Goal: Transaction & Acquisition: Purchase product/service

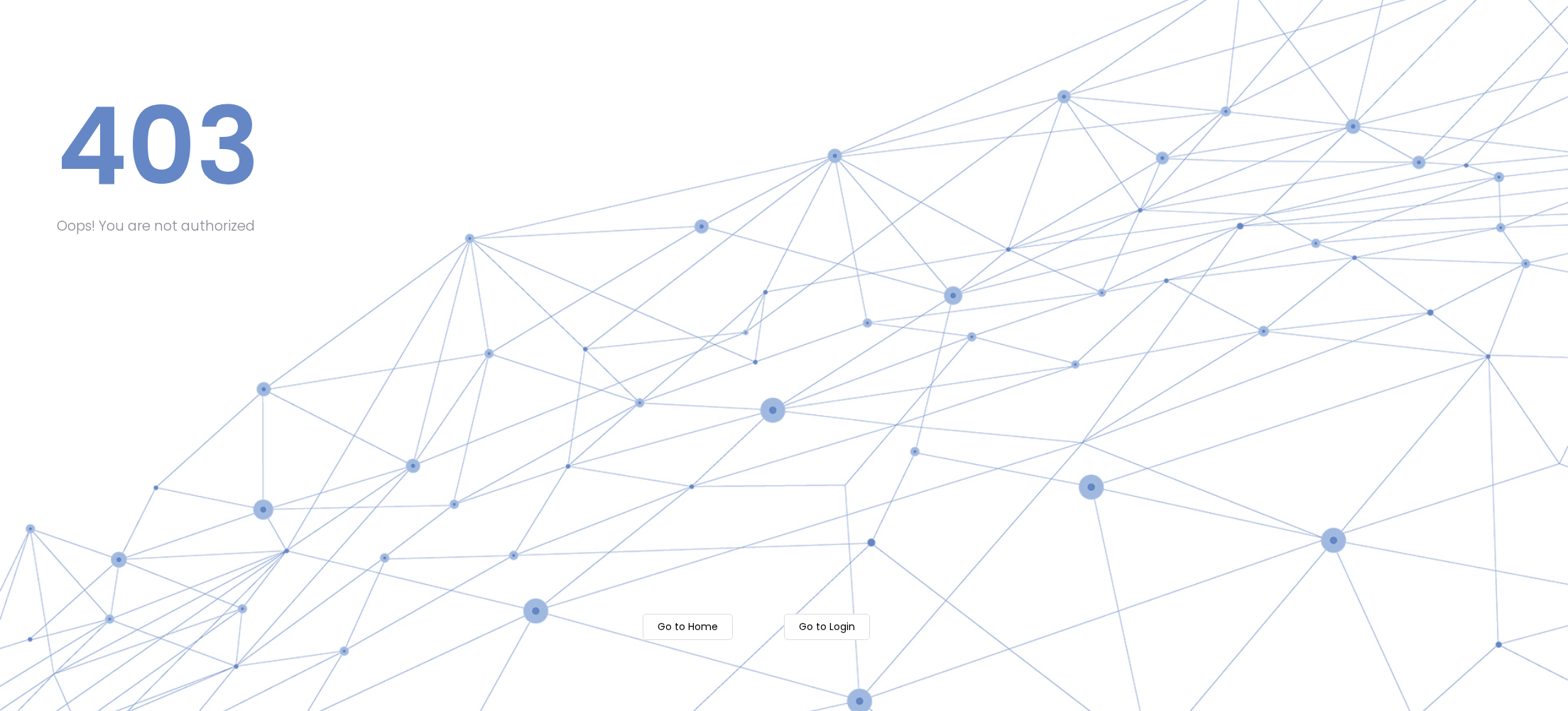
click at [835, 629] on m-button "Go to Login" at bounding box center [826, 627] width 86 height 27
click at [703, 628] on m-button "Go to Home" at bounding box center [687, 627] width 90 height 27
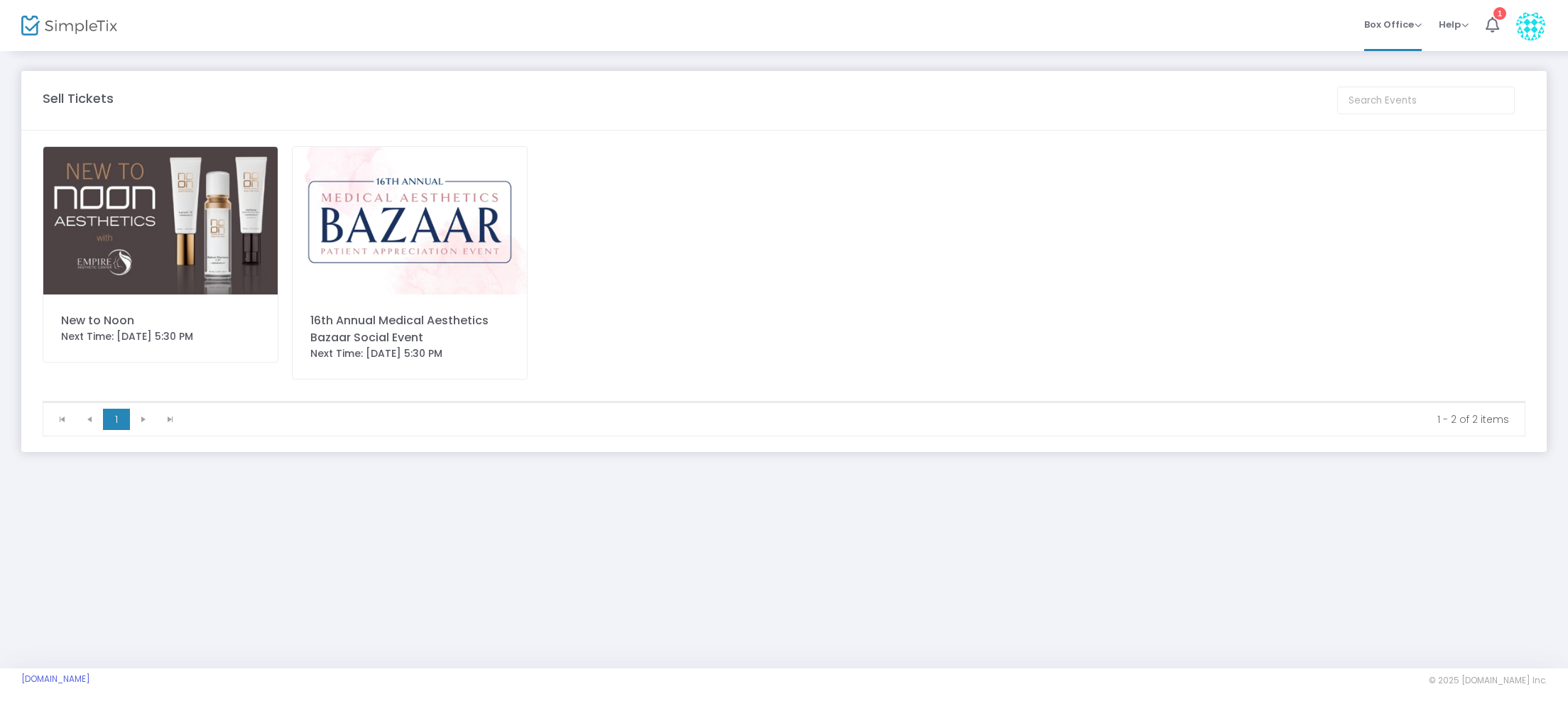
click at [219, 259] on img at bounding box center [161, 221] width 235 height 148
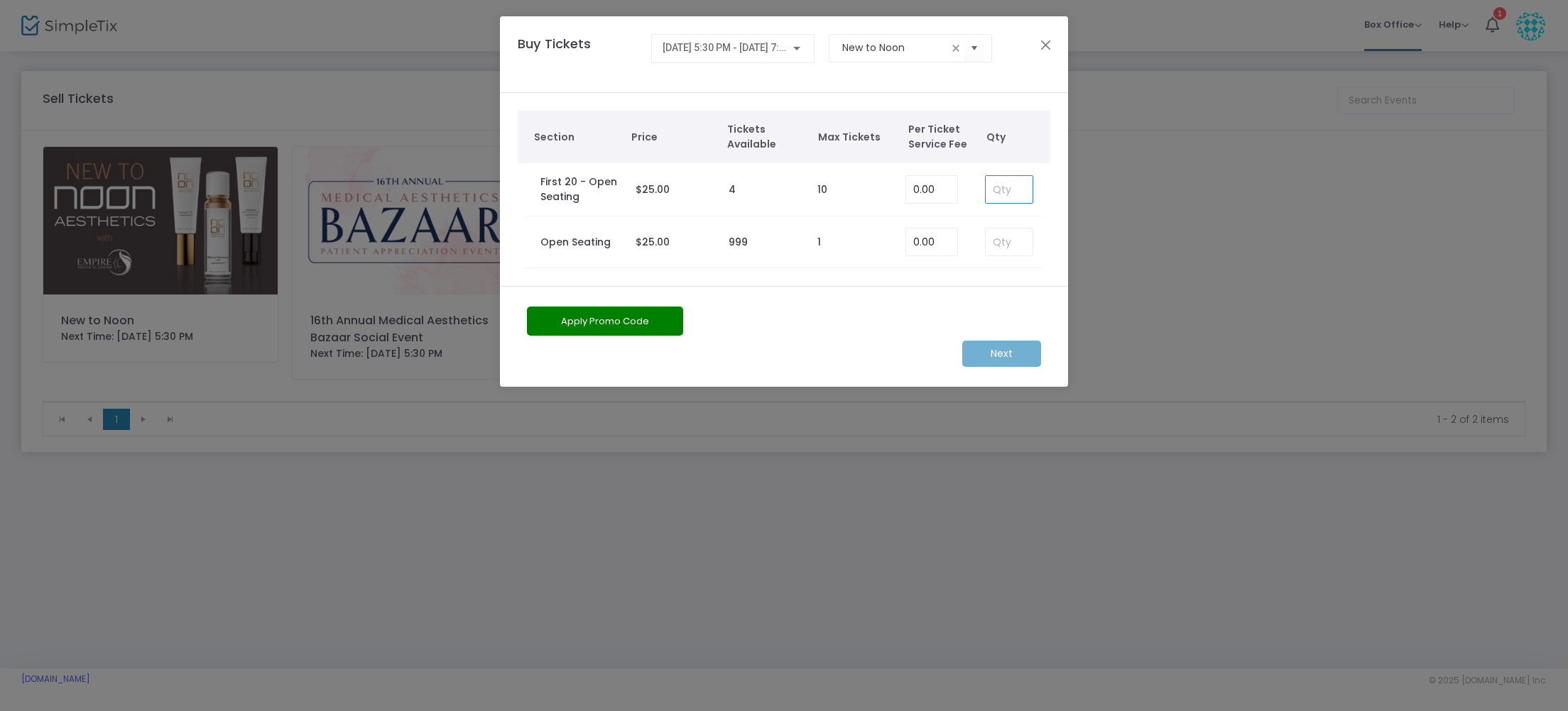
click at [996, 188] on input at bounding box center [1009, 189] width 47 height 27
type input "1"
click at [1016, 353] on m-button "Next" at bounding box center [1002, 354] width 79 height 27
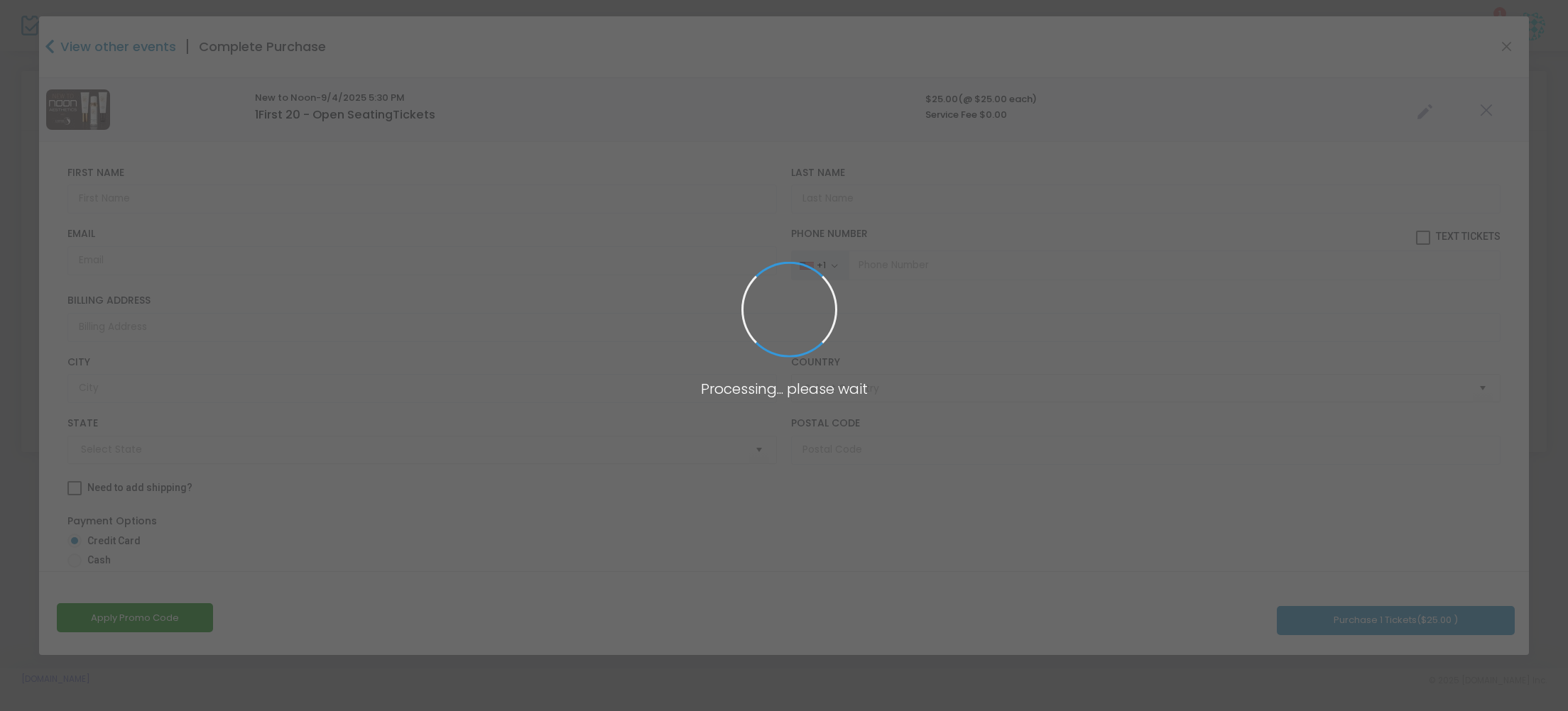
type input "United States"
type input "California"
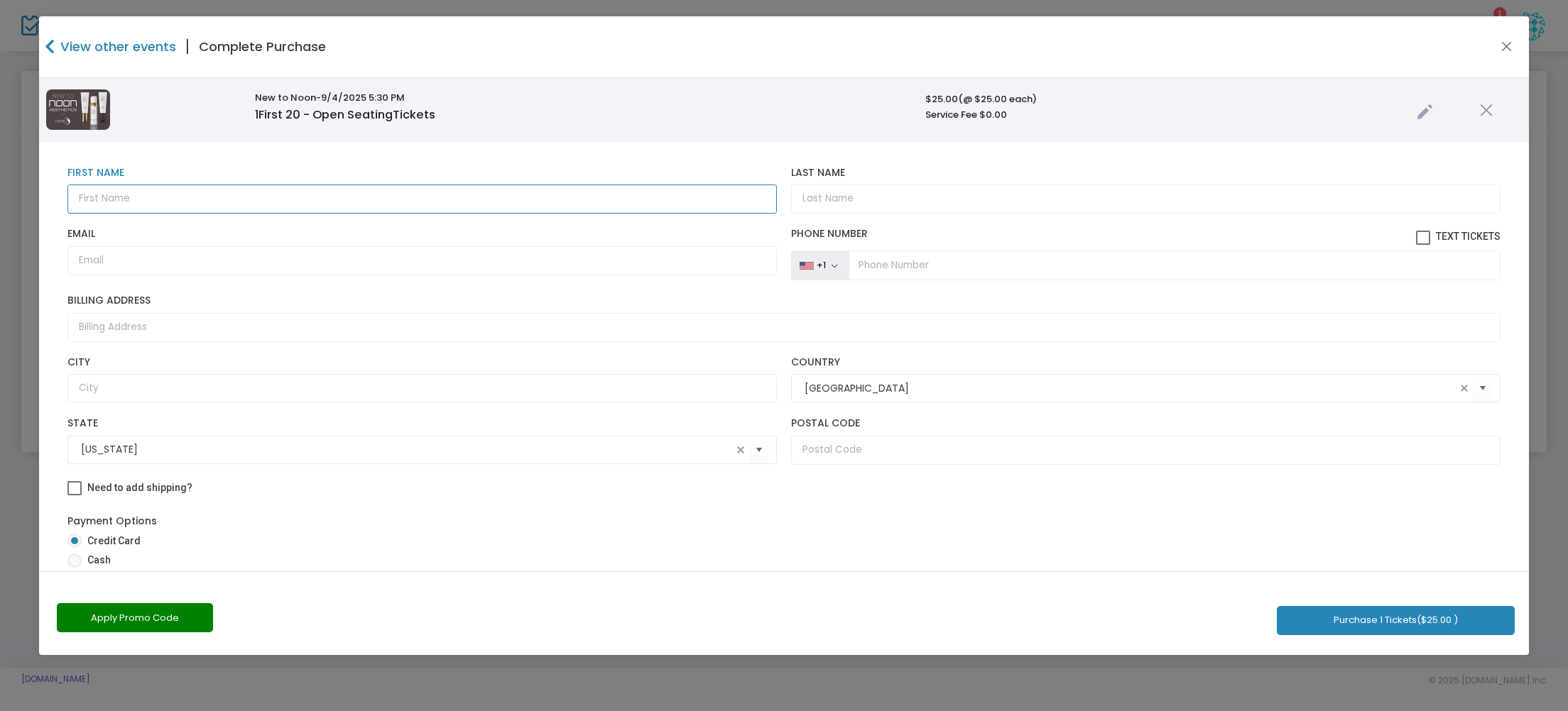
click at [88, 196] on input "text" at bounding box center [421, 199] width 709 height 30
type input "k"
type input "Kelie"
click at [840, 198] on input "Last Name" at bounding box center [1145, 199] width 709 height 30
type input "Frey"
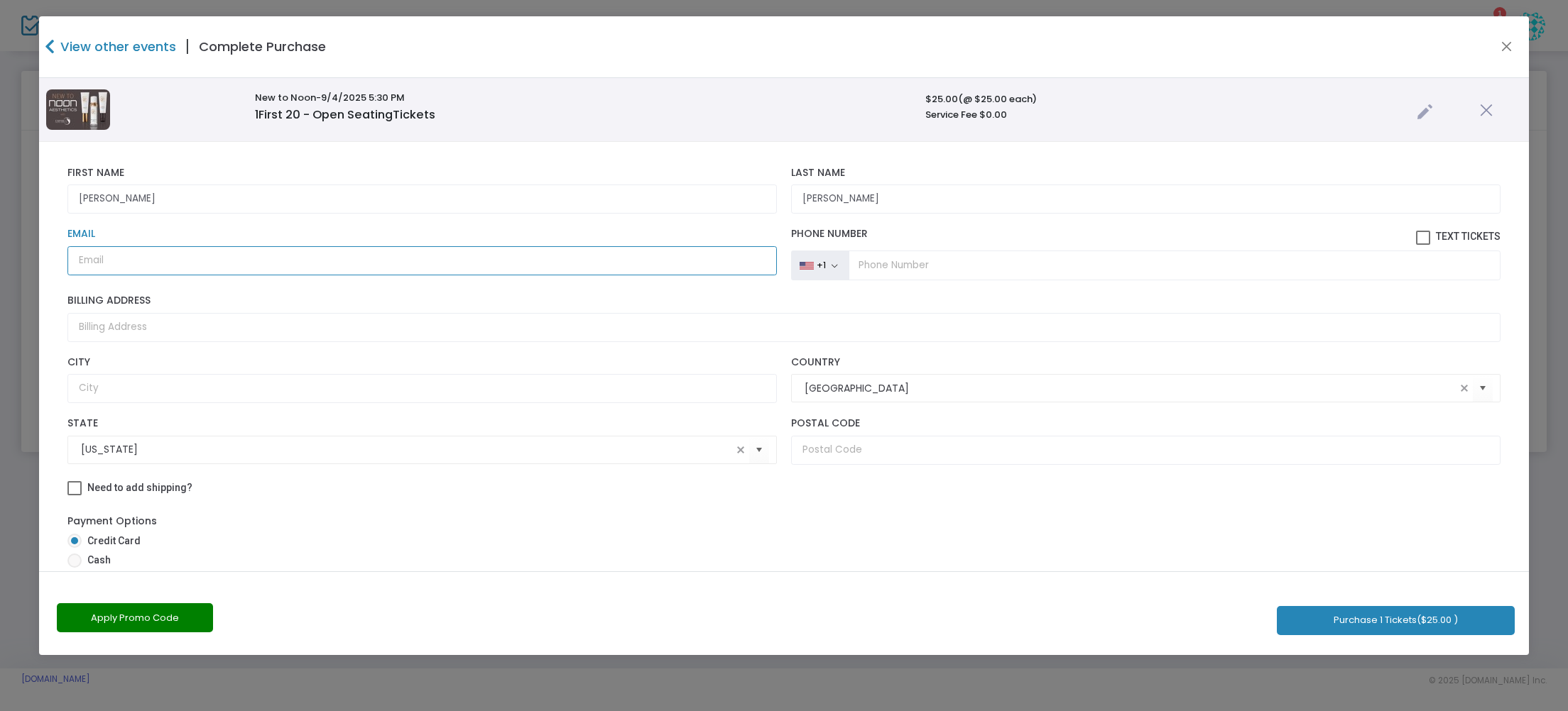
click at [115, 260] on input "Email" at bounding box center [421, 261] width 709 height 30
click at [112, 267] on input "Email" at bounding box center [421, 261] width 709 height 30
paste input "keliemariefrey@gmail.com"
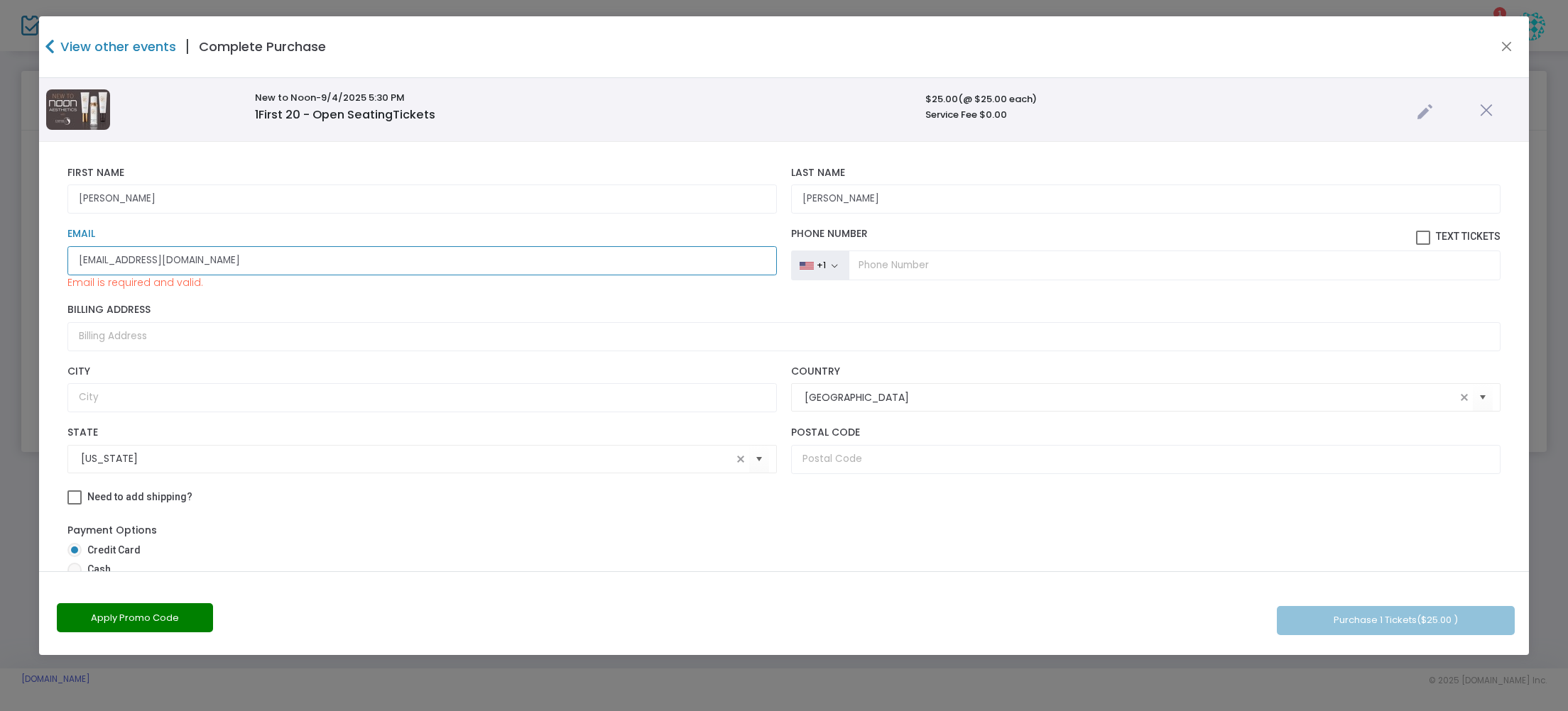
type input "keliemariefrey@gmail.com"
click at [884, 262] on input "tel" at bounding box center [1174, 265] width 651 height 30
type input "(661) 747-2192"
click at [76, 333] on input "Billing Address" at bounding box center [783, 337] width 1433 height 30
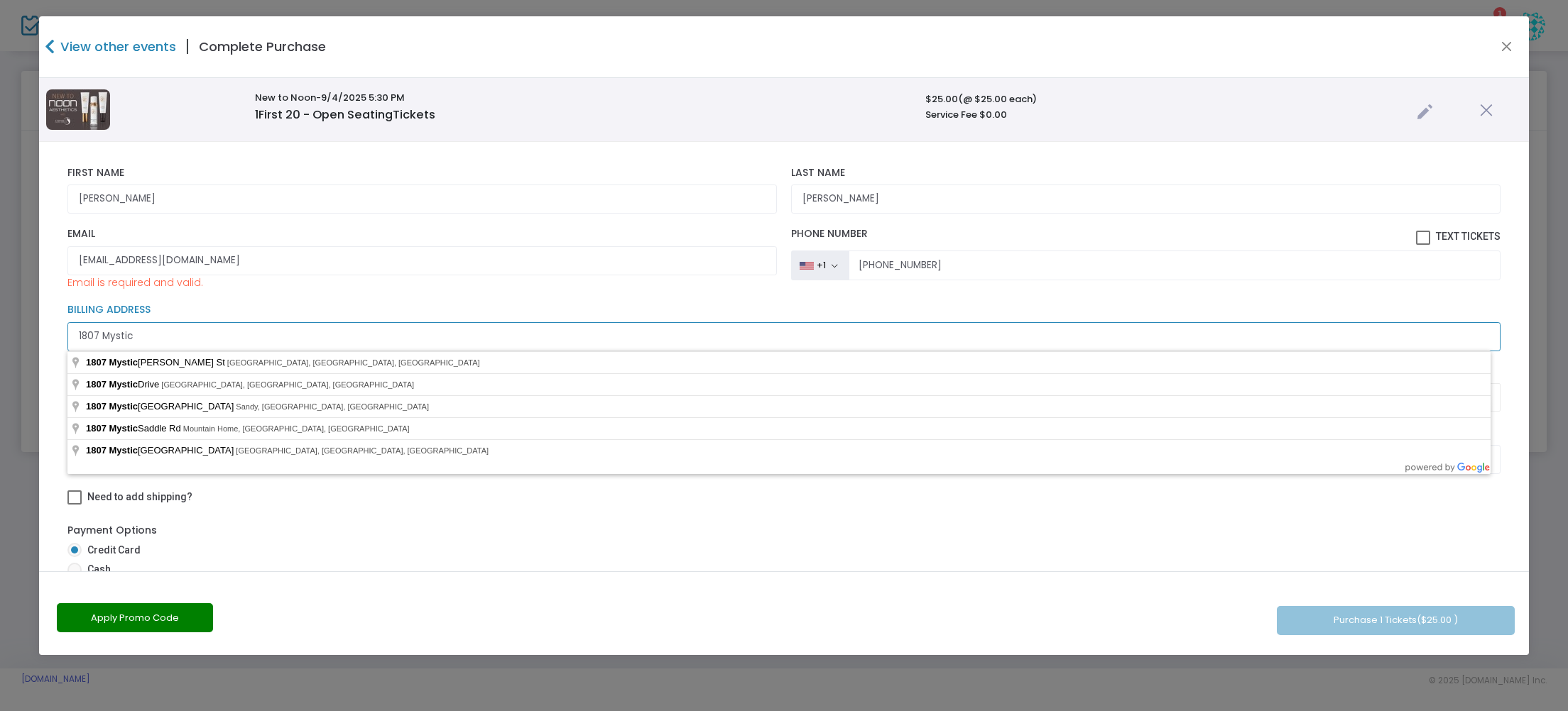
click at [95, 336] on input "1807 Mystic" at bounding box center [783, 337] width 1433 height 30
click at [144, 338] on input "1801 Mystic" at bounding box center [783, 337] width 1433 height 30
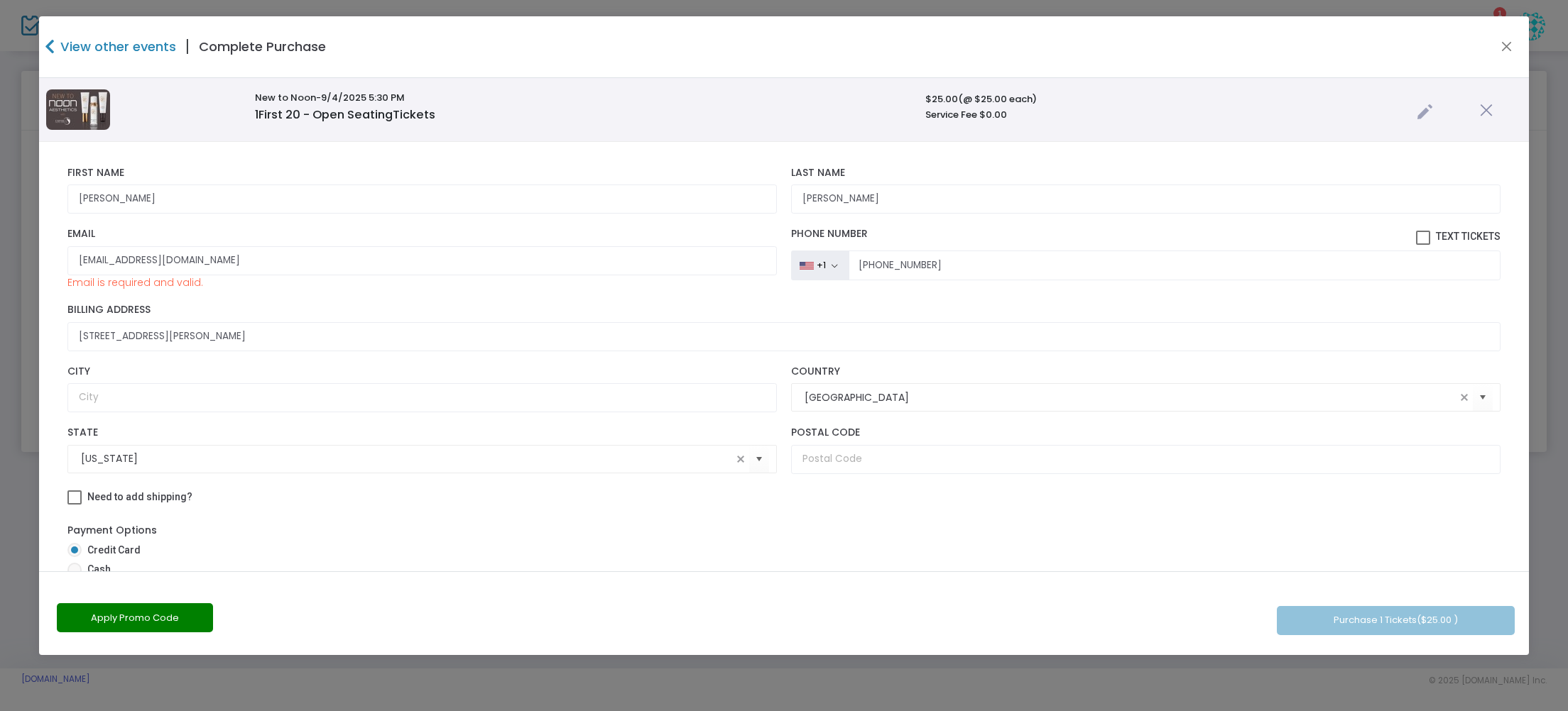
type input "1801 Mystic Meadows Street"
type input "Bakersfield"
type input "93312"
